Goal: Transaction & Acquisition: Download file/media

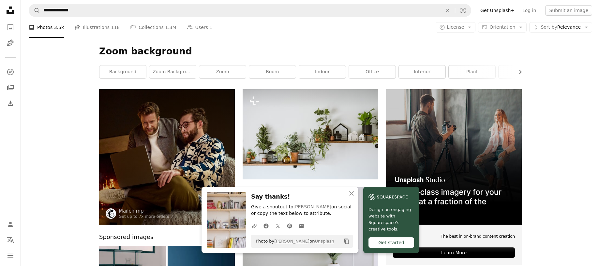
scroll to position [174, 0]
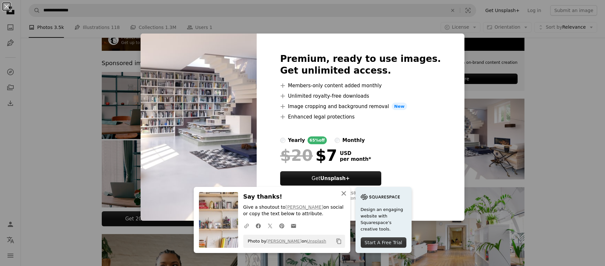
click at [342, 192] on icon "An X shape" at bounding box center [344, 194] width 8 height 8
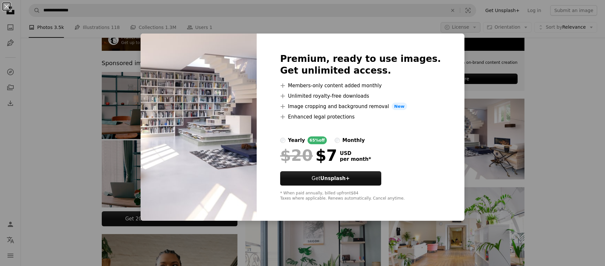
click at [457, 31] on div "An X shape Premium, ready to use images. Get unlimited access. A plus sign Memb…" at bounding box center [302, 133] width 605 height 266
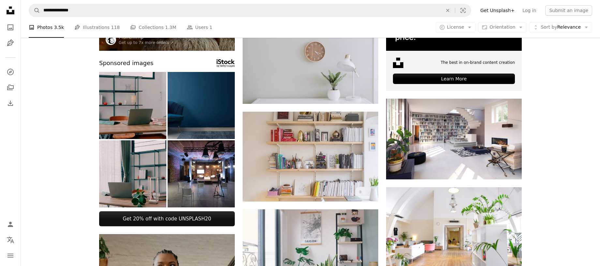
scroll to position [0, 0]
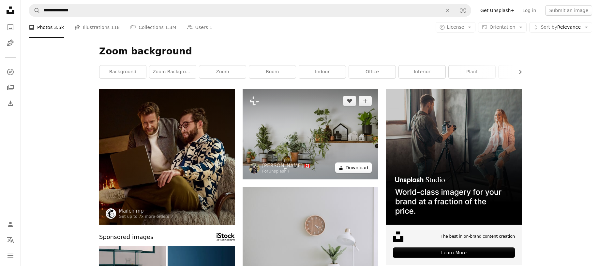
click at [359, 168] on button "A lock Download" at bounding box center [353, 168] width 37 height 10
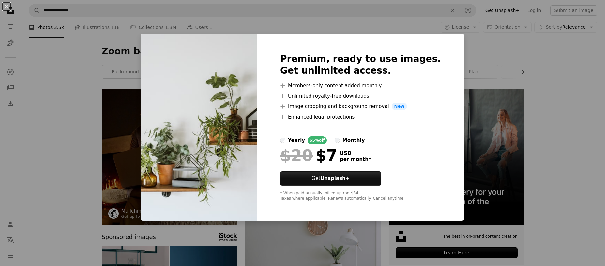
click at [467, 57] on div "An X shape Premium, ready to use images. Get unlimited access. A plus sign Memb…" at bounding box center [302, 133] width 605 height 266
